Goal: Information Seeking & Learning: Find specific fact

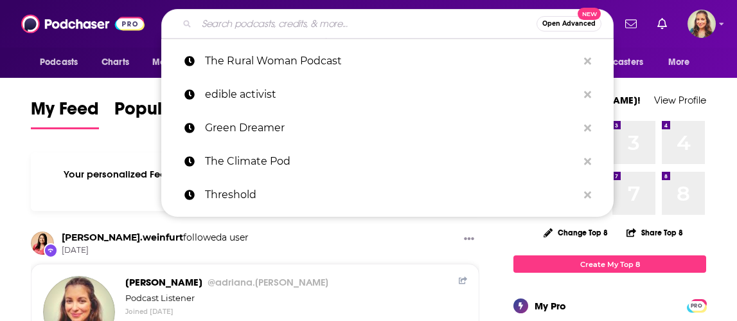
click at [209, 29] on input "Search podcasts, credits, & more..." at bounding box center [367, 23] width 340 height 21
click at [292, 28] on input "Search podcasts, credits, & more..." at bounding box center [367, 23] width 340 height 21
paste input "d"
type input "d"
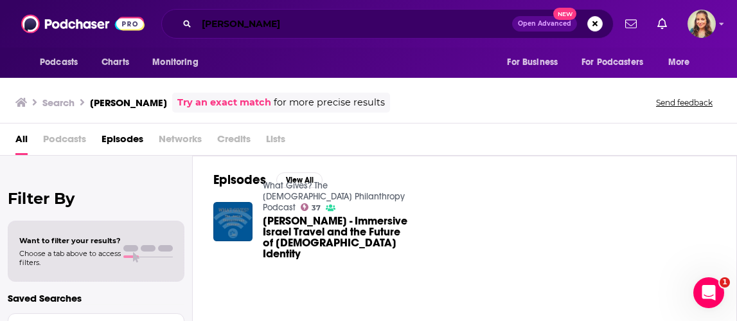
click at [228, 31] on input "[PERSON_NAME]" at bounding box center [354, 23] width 315 height 21
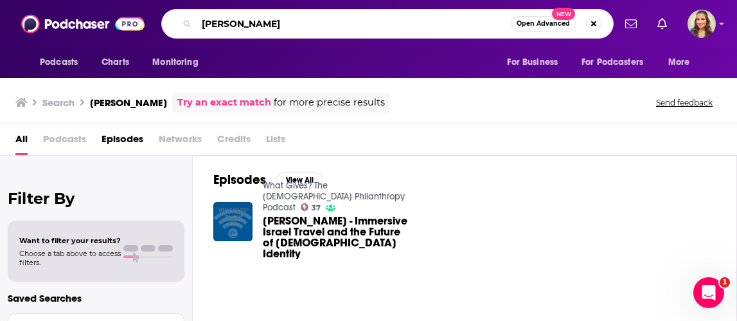
click at [228, 31] on input "[PERSON_NAME]" at bounding box center [354, 23] width 314 height 21
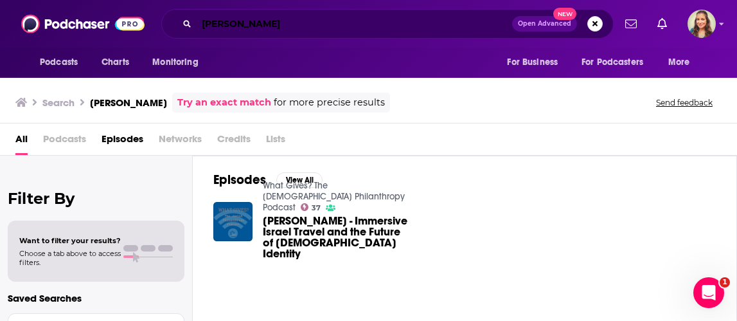
click at [228, 31] on input "[PERSON_NAME]" at bounding box center [354, 23] width 315 height 21
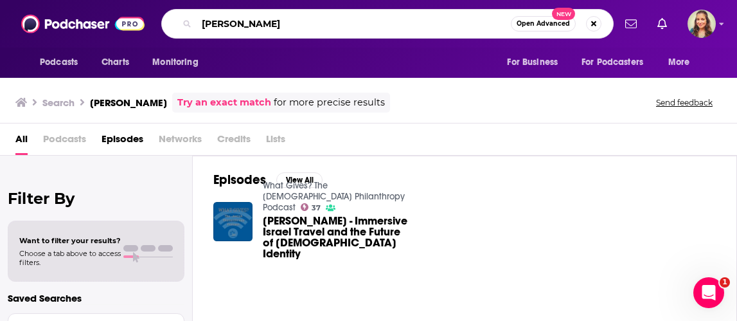
click at [228, 31] on input "[PERSON_NAME]" at bounding box center [354, 23] width 314 height 21
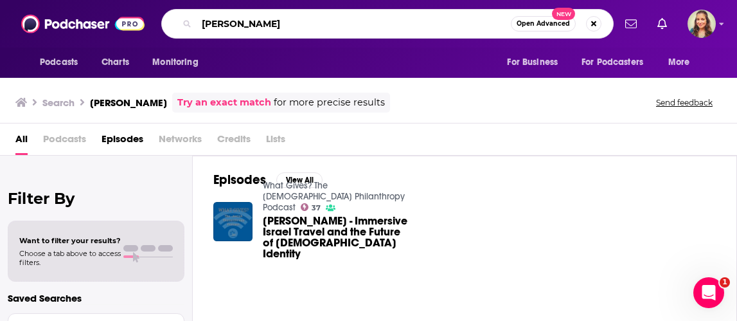
click at [228, 31] on input "[PERSON_NAME]" at bounding box center [354, 23] width 314 height 21
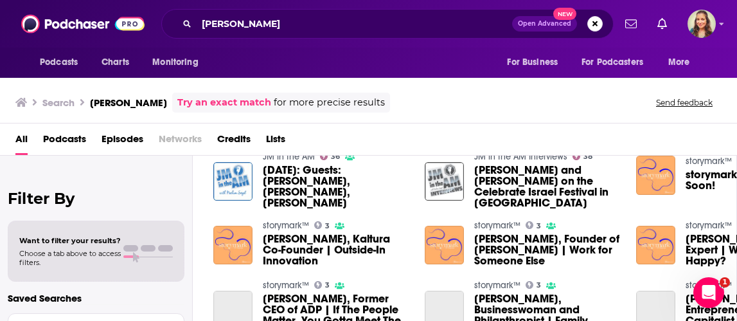
scroll to position [220, 0]
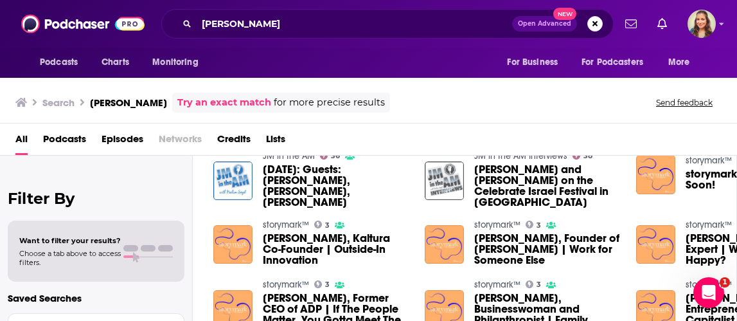
click at [588, 113] on div "Search [PERSON_NAME] Try an exact match for more precise results Send feedback" at bounding box center [368, 100] width 737 height 46
click at [546, 113] on div "Search [PERSON_NAME] Try an exact match for more precise results Send feedback" at bounding box center [368, 100] width 737 height 46
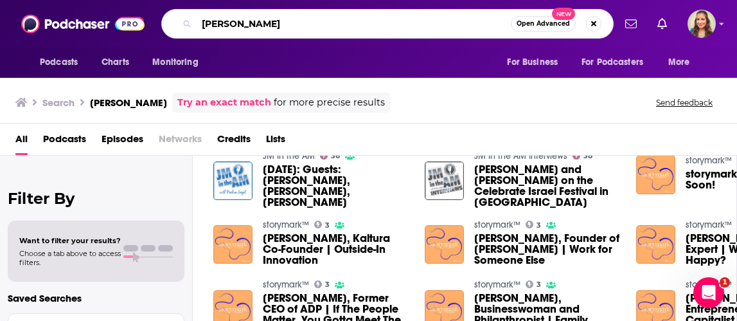
click at [269, 28] on input "[PERSON_NAME]" at bounding box center [354, 23] width 314 height 21
type input "Storymark"
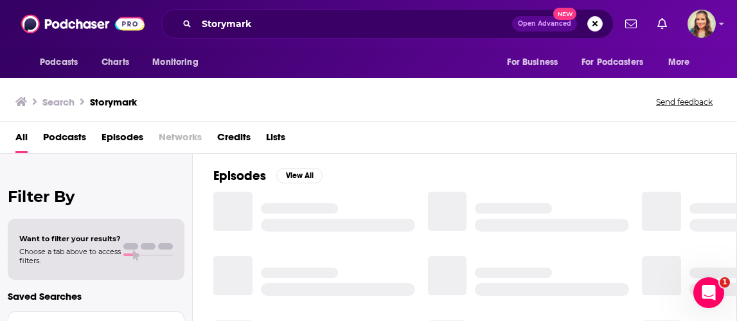
scroll to position [220, 0]
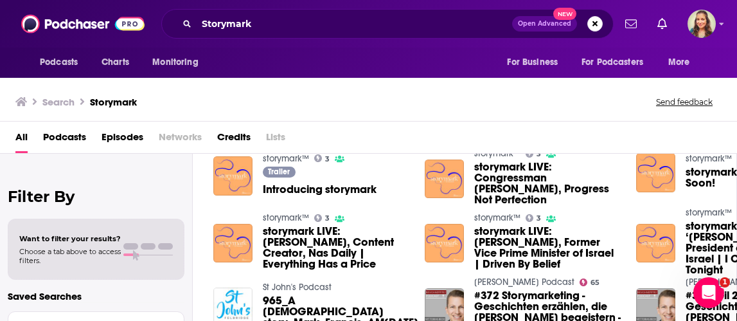
click at [294, 190] on span "Introducing storymark" at bounding box center [320, 189] width 114 height 11
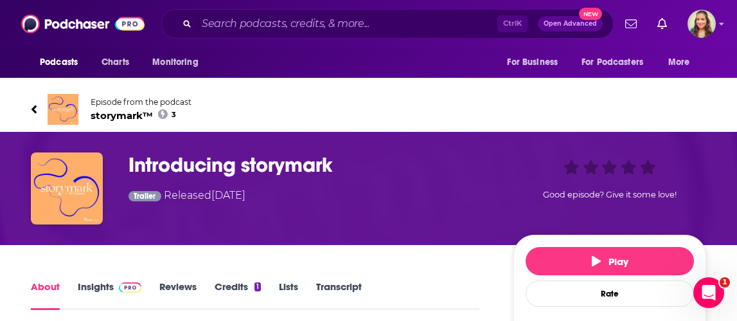
scroll to position [218, 0]
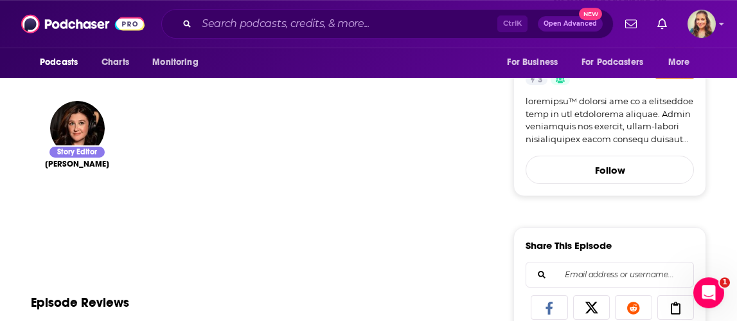
scroll to position [438, 0]
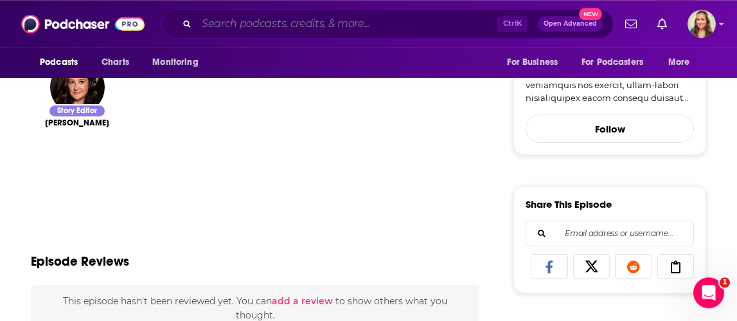
click at [280, 21] on input "Search podcasts, credits, & more..." at bounding box center [347, 23] width 301 height 21
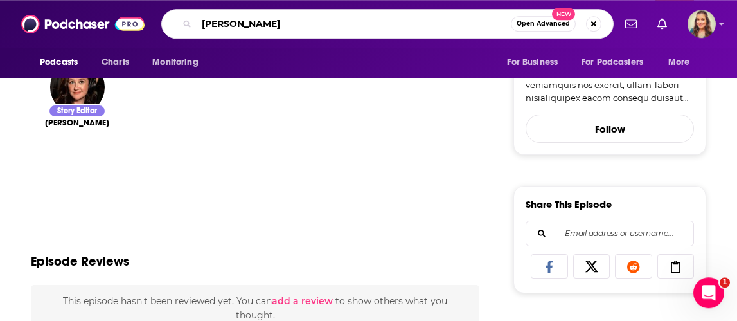
type input "[PERSON_NAME]"
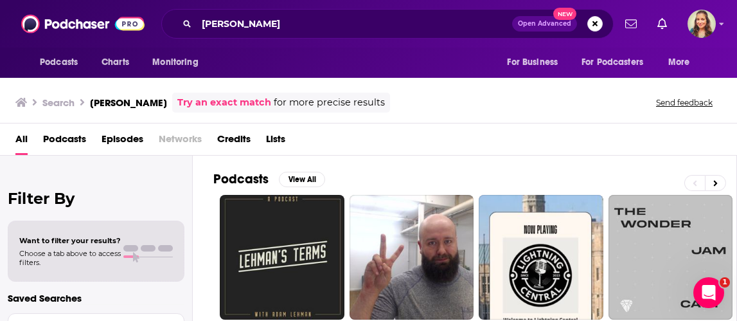
click at [123, 138] on span "Episodes" at bounding box center [123, 142] width 42 height 26
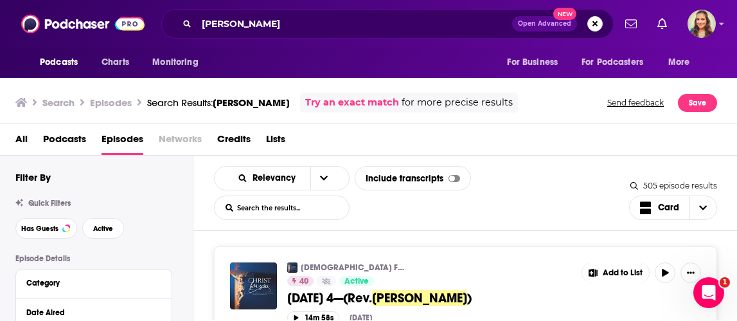
click at [491, 217] on div "Relevancy List Search Input Search the results... Include transcripts Card" at bounding box center [421, 193] width 415 height 54
click at [512, 188] on div "Relevancy List Search Input Search the results... Include transcripts Card" at bounding box center [421, 193] width 415 height 54
click at [324, 177] on icon "open menu" at bounding box center [324, 177] width 8 height 9
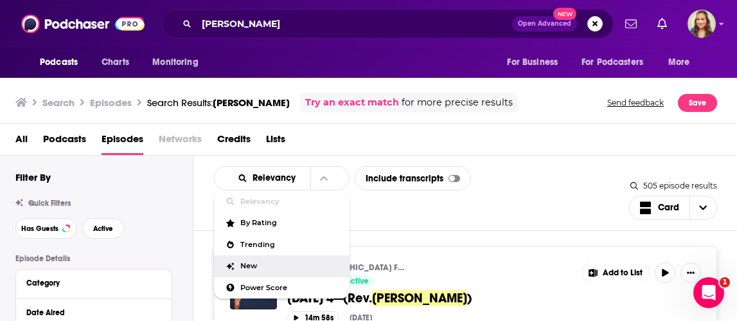
click at [263, 269] on span "New" at bounding box center [289, 265] width 99 height 7
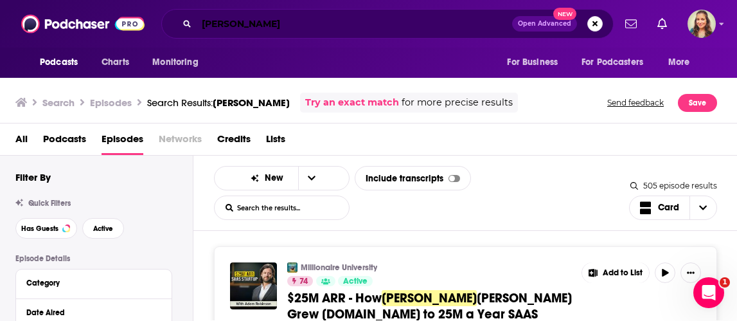
click at [279, 24] on input "[PERSON_NAME]" at bounding box center [354, 23] width 315 height 21
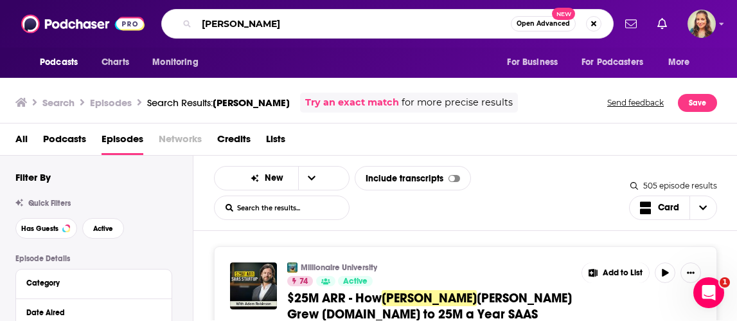
click at [279, 24] on input "[PERSON_NAME]" at bounding box center [354, 23] width 314 height 21
type input "[PERSON_NAME]"
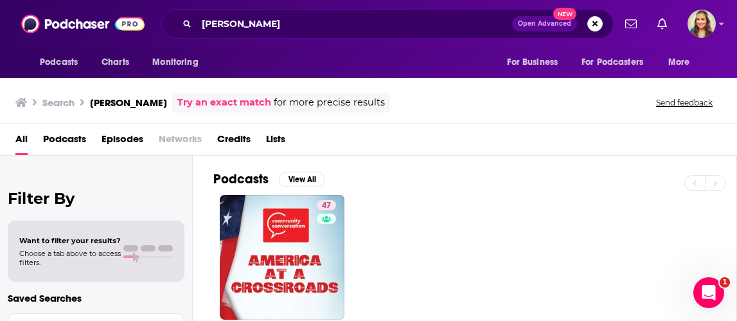
click at [382, 238] on div "47" at bounding box center [474, 257] width 523 height 125
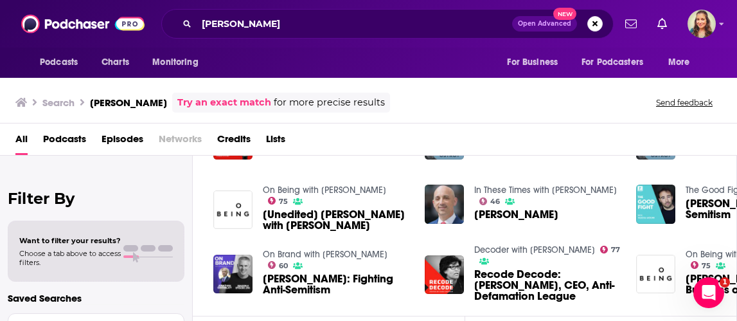
scroll to position [293, 0]
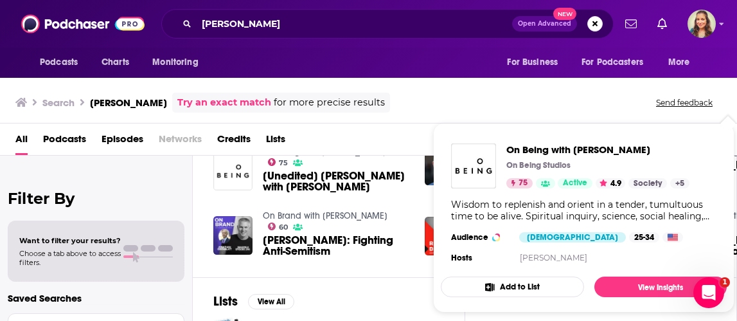
click at [716, 216] on div "Wisdom to replenish and orient in a tender, tumultuous time to be alive. Spirit…" at bounding box center [583, 210] width 265 height 23
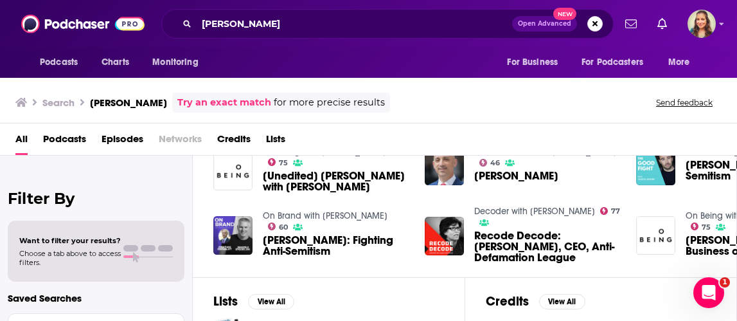
click at [549, 102] on div "Search [PERSON_NAME] Try an exact match for more precise results Send feedback" at bounding box center [365, 103] width 701 height 20
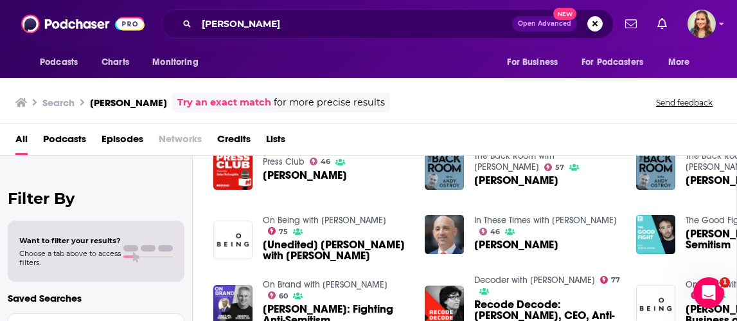
scroll to position [220, 0]
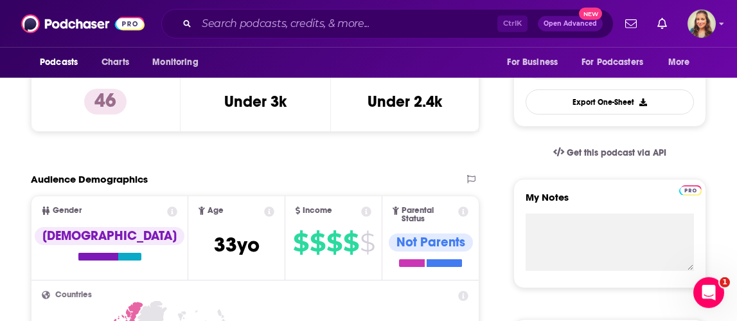
scroll to position [366, 0]
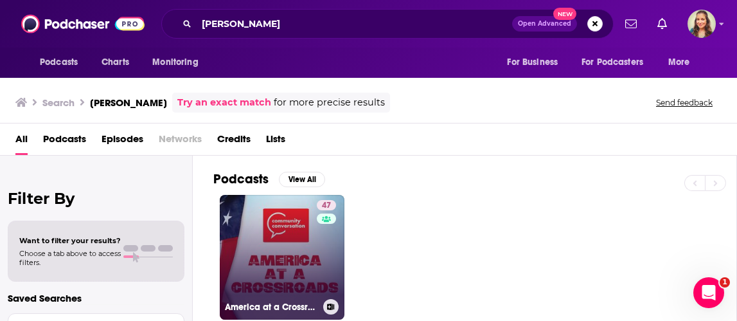
click at [280, 233] on link "47 America at a Crossroads" at bounding box center [282, 257] width 125 height 125
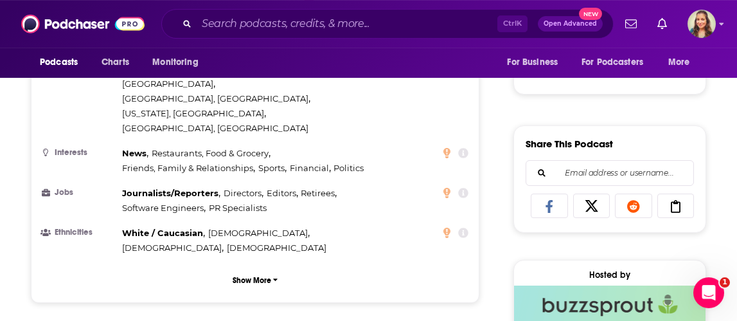
scroll to position [736, 0]
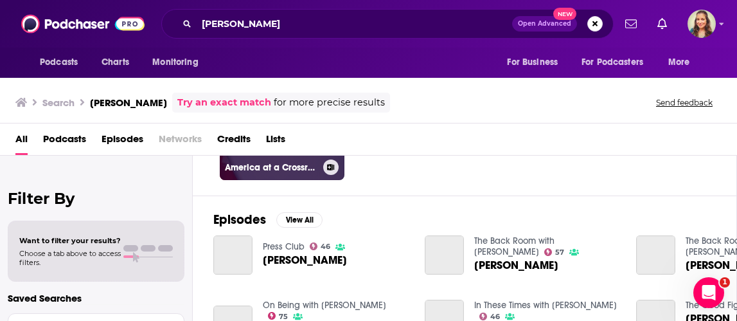
scroll to position [147, 0]
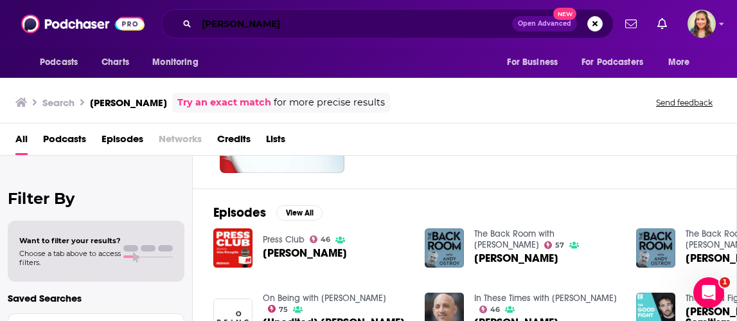
click at [271, 24] on input "[PERSON_NAME]" at bounding box center [354, 23] width 315 height 21
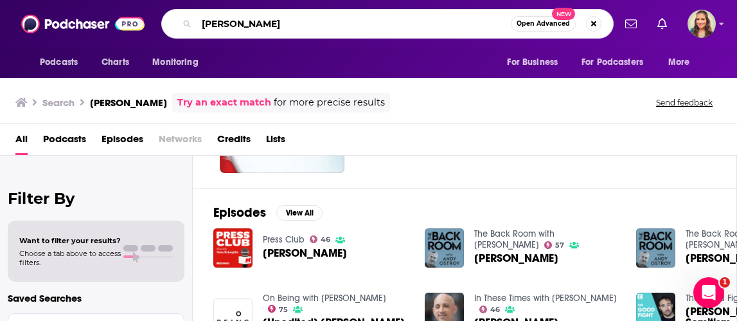
click at [271, 24] on input "[PERSON_NAME]" at bounding box center [354, 23] width 314 height 21
type input "R"
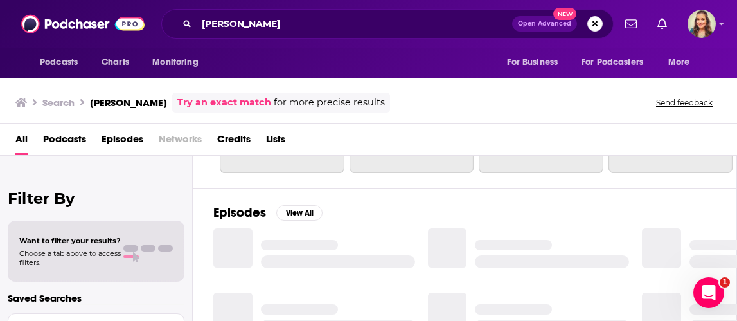
scroll to position [184, 0]
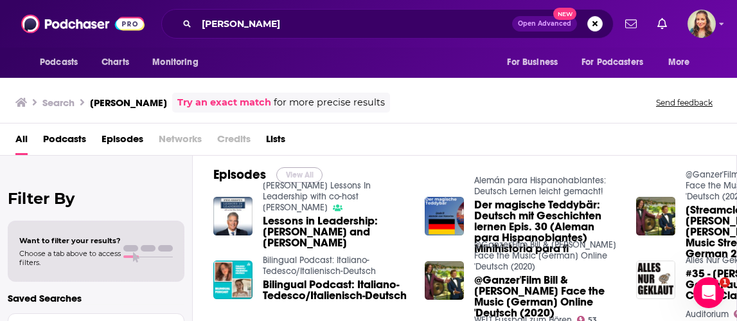
click at [308, 182] on button "View All" at bounding box center [299, 174] width 46 height 15
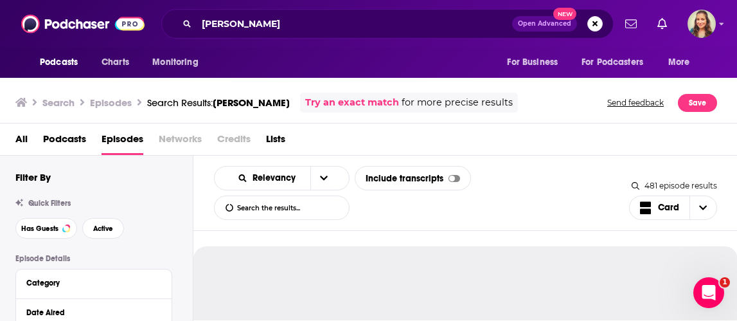
click at [308, 182] on span "Relevancy" at bounding box center [268, 177] width 84 height 9
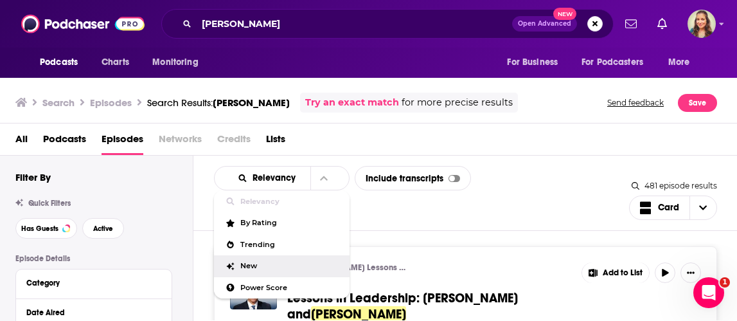
click at [272, 267] on span "New" at bounding box center [289, 265] width 99 height 7
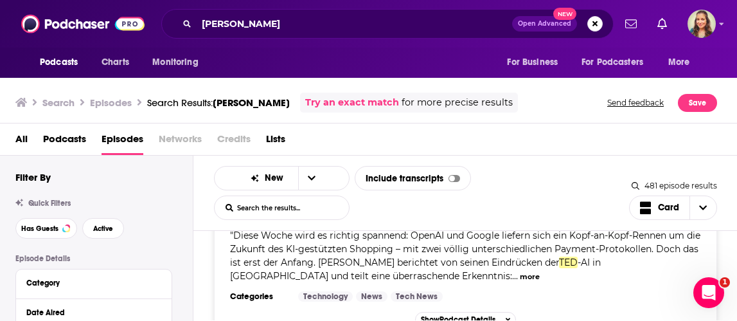
scroll to position [147, 0]
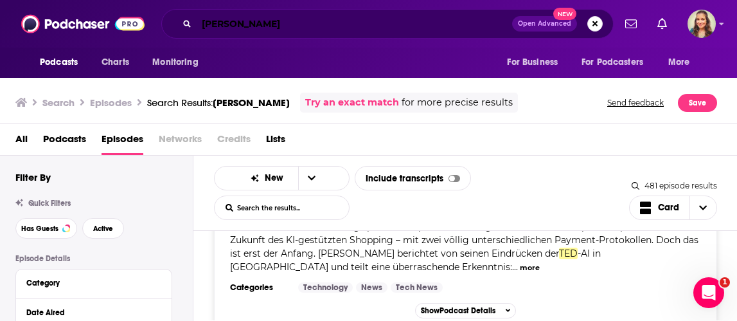
click at [285, 25] on input "[PERSON_NAME]" at bounding box center [354, 23] width 315 height 21
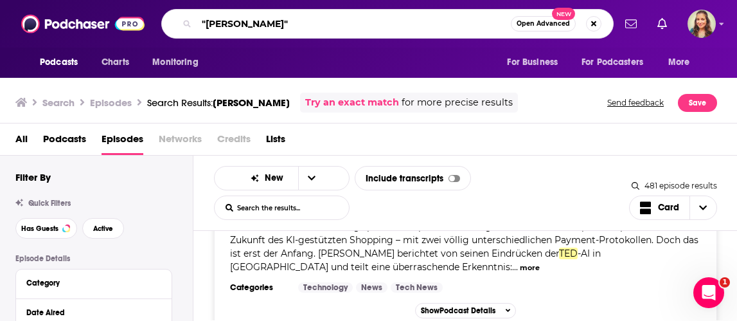
type input ""[PERSON_NAME]""
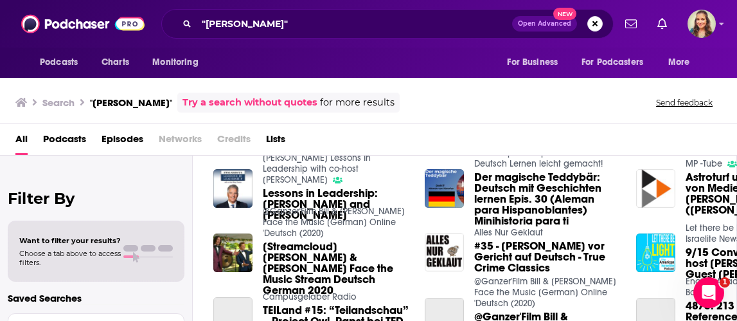
scroll to position [220, 0]
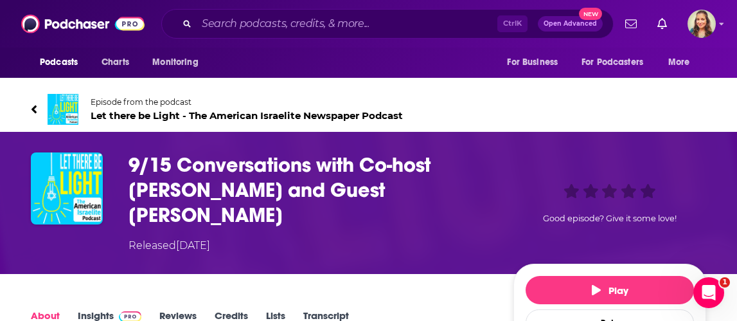
click at [231, 257] on div "9/15 Conversations with Co-host [PERSON_NAME] and Guest [PERSON_NAME] Released …" at bounding box center [368, 203] width 737 height 142
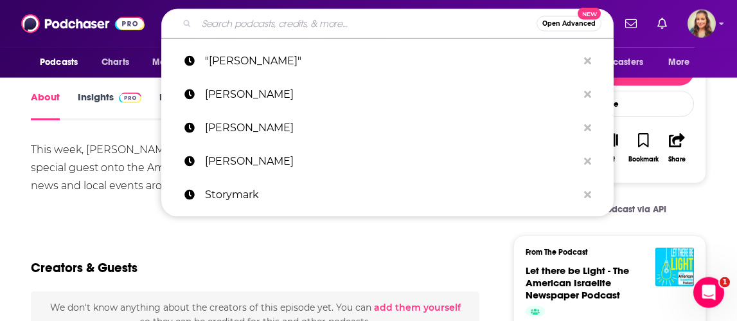
click at [263, 22] on input "Search podcasts, credits, & more..." at bounding box center [367, 23] width 340 height 21
click at [233, 27] on input "Search podcasts, credits, & more..." at bounding box center [367, 23] width 340 height 21
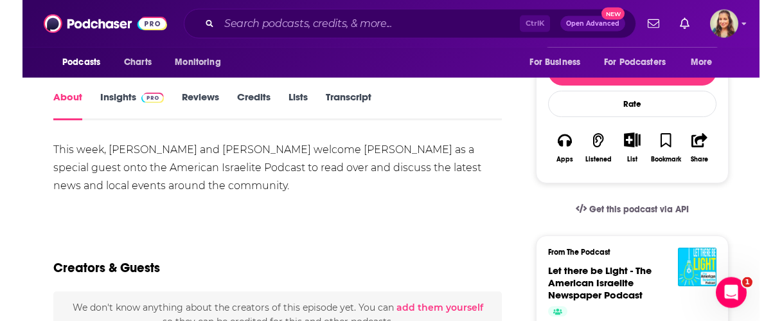
scroll to position [214, 0]
